Goal: Task Accomplishment & Management: Manage account settings

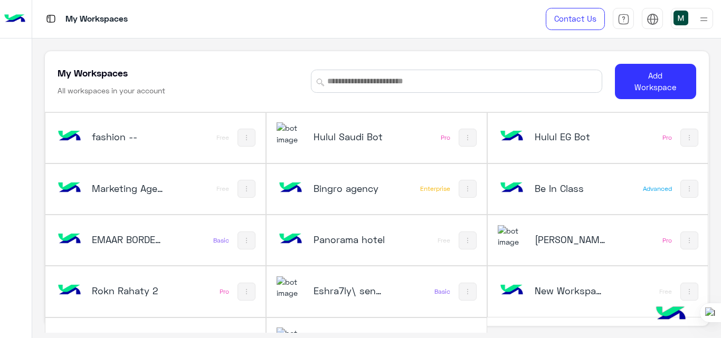
click at [696, 18] on div at bounding box center [692, 18] width 42 height 21
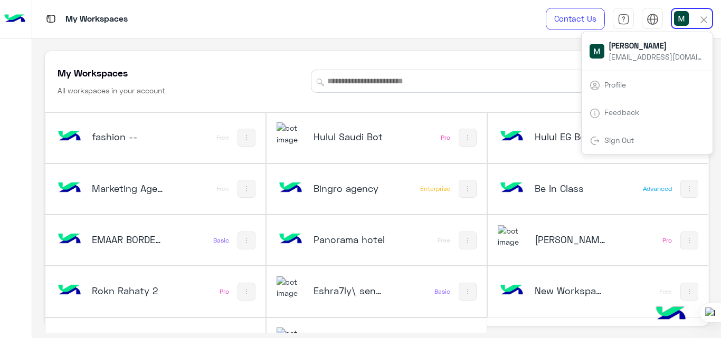
click at [621, 143] on link "Sign Out" at bounding box center [619, 140] width 30 height 9
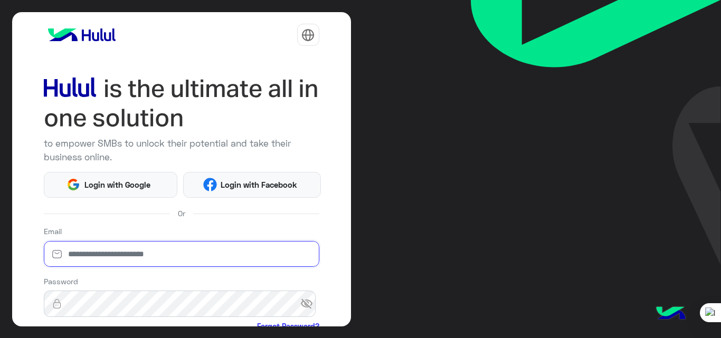
click at [97, 252] on input "email" at bounding box center [181, 254] width 275 height 26
type input "**********"
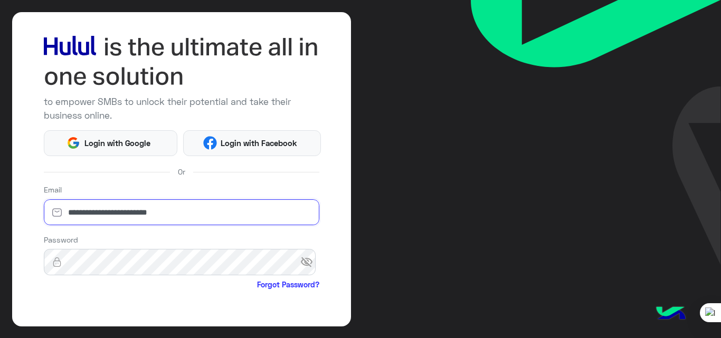
scroll to position [44, 0]
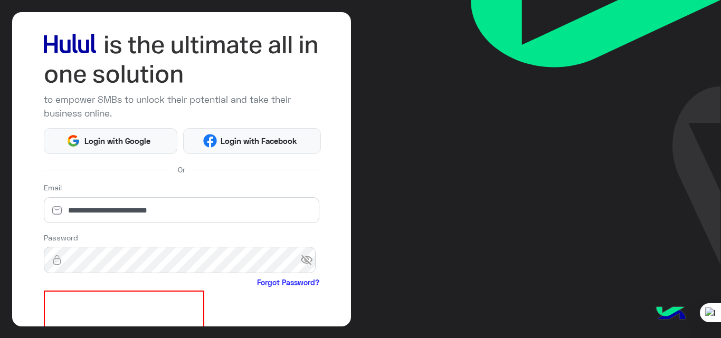
click at [300, 258] on span "visibility_off" at bounding box center [309, 260] width 19 height 19
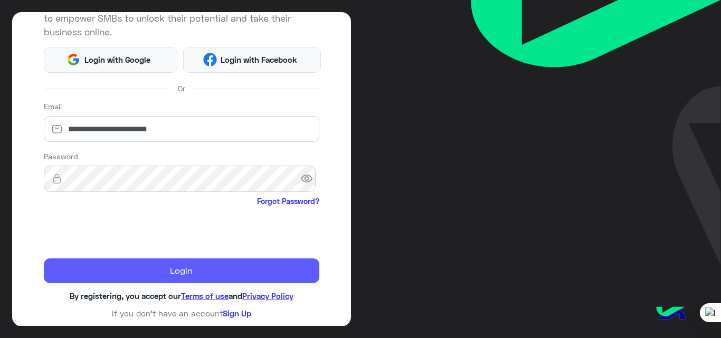
scroll to position [124, 0]
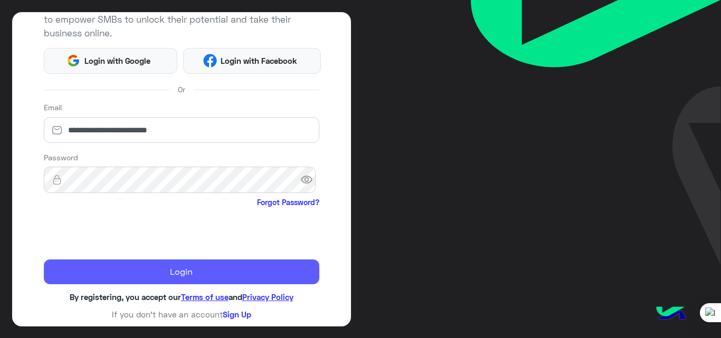
click at [159, 272] on button "Login" at bounding box center [181, 272] width 275 height 25
